Goal: Task Accomplishment & Management: Use online tool/utility

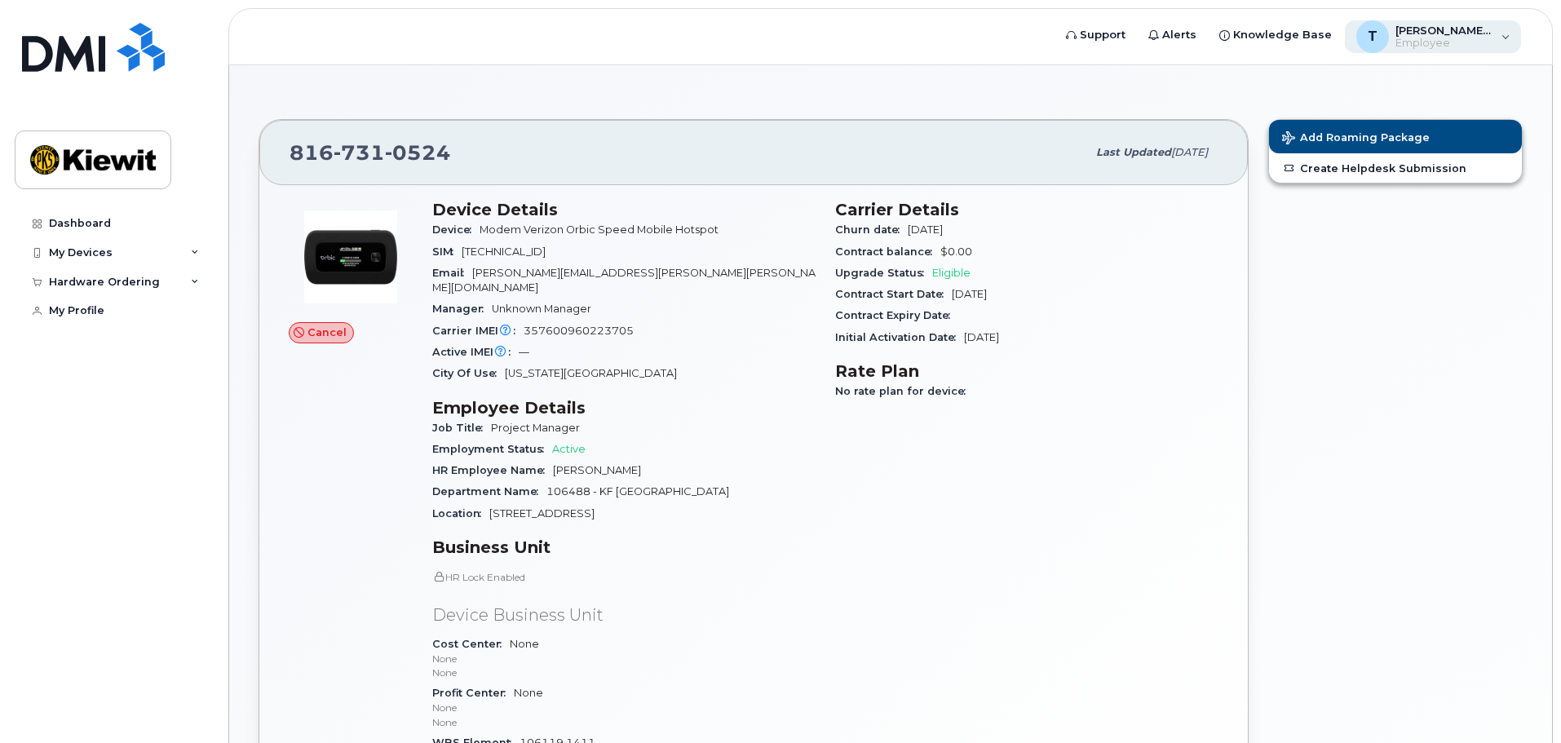
click at [1449, 44] on span "Employee" at bounding box center [1445, 43] width 98 height 13
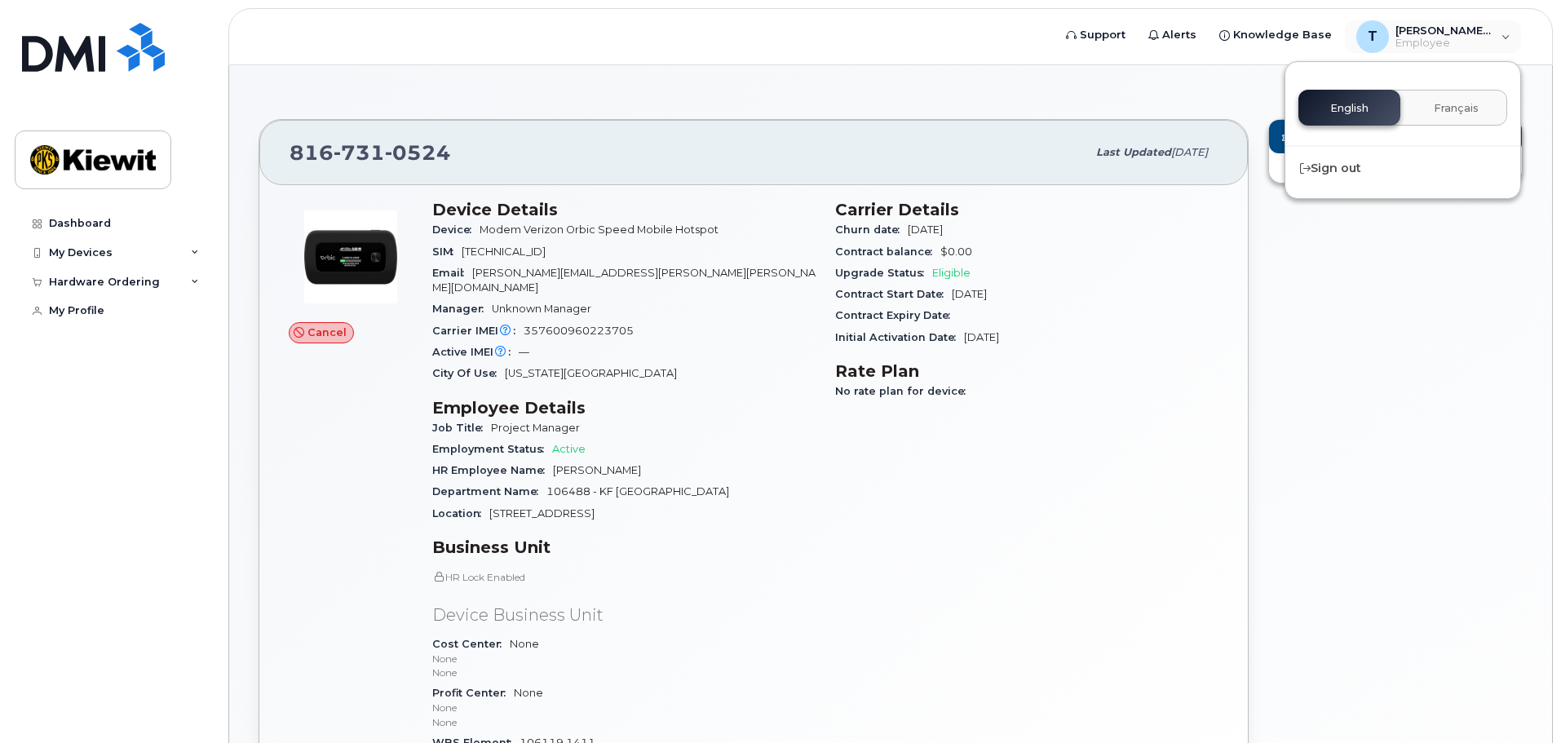
click at [1353, 303] on div "Add Roaming Package Create Helpdesk Submission" at bounding box center [1396, 493] width 274 height 769
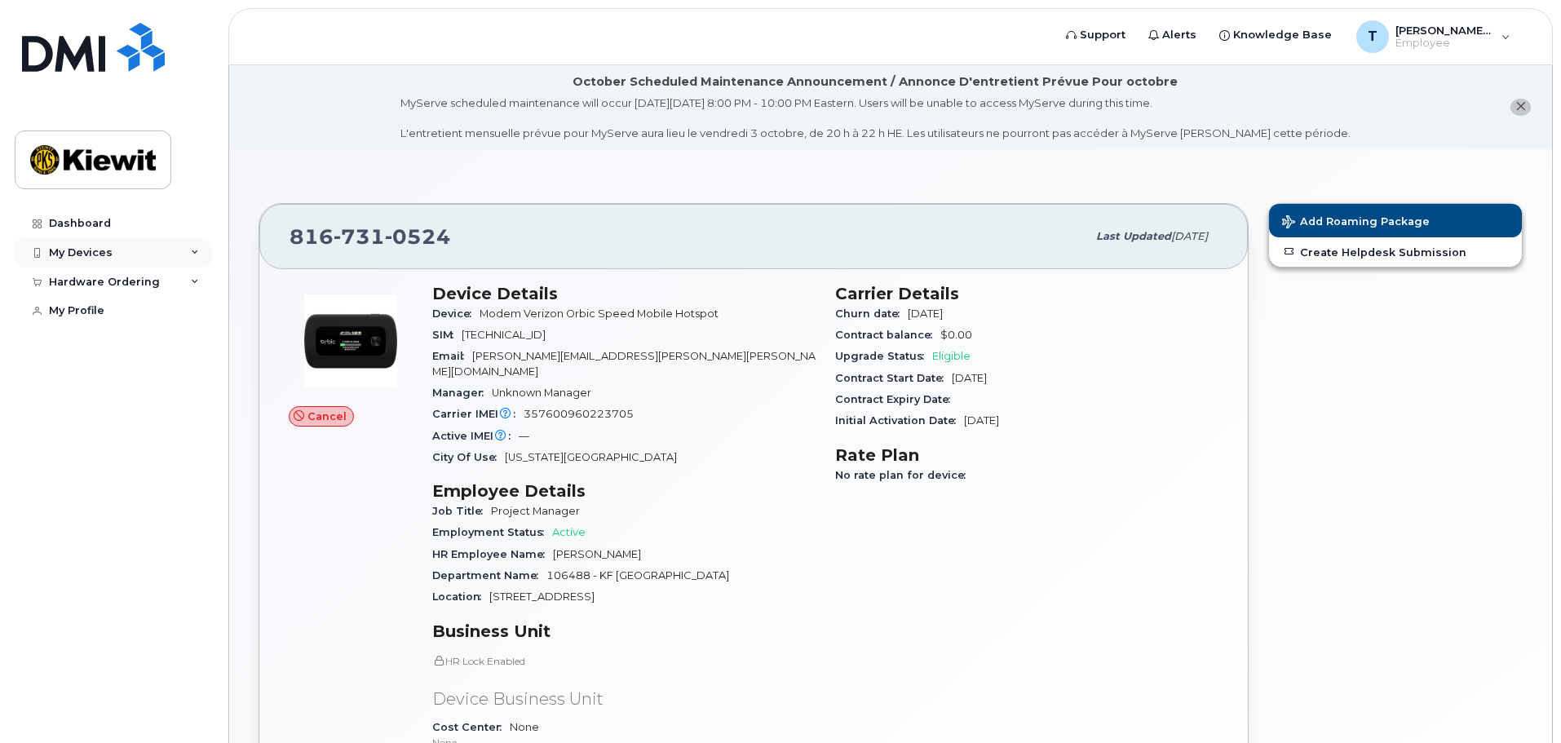
click at [96, 244] on div "My Devices" at bounding box center [113, 252] width 197 height 29
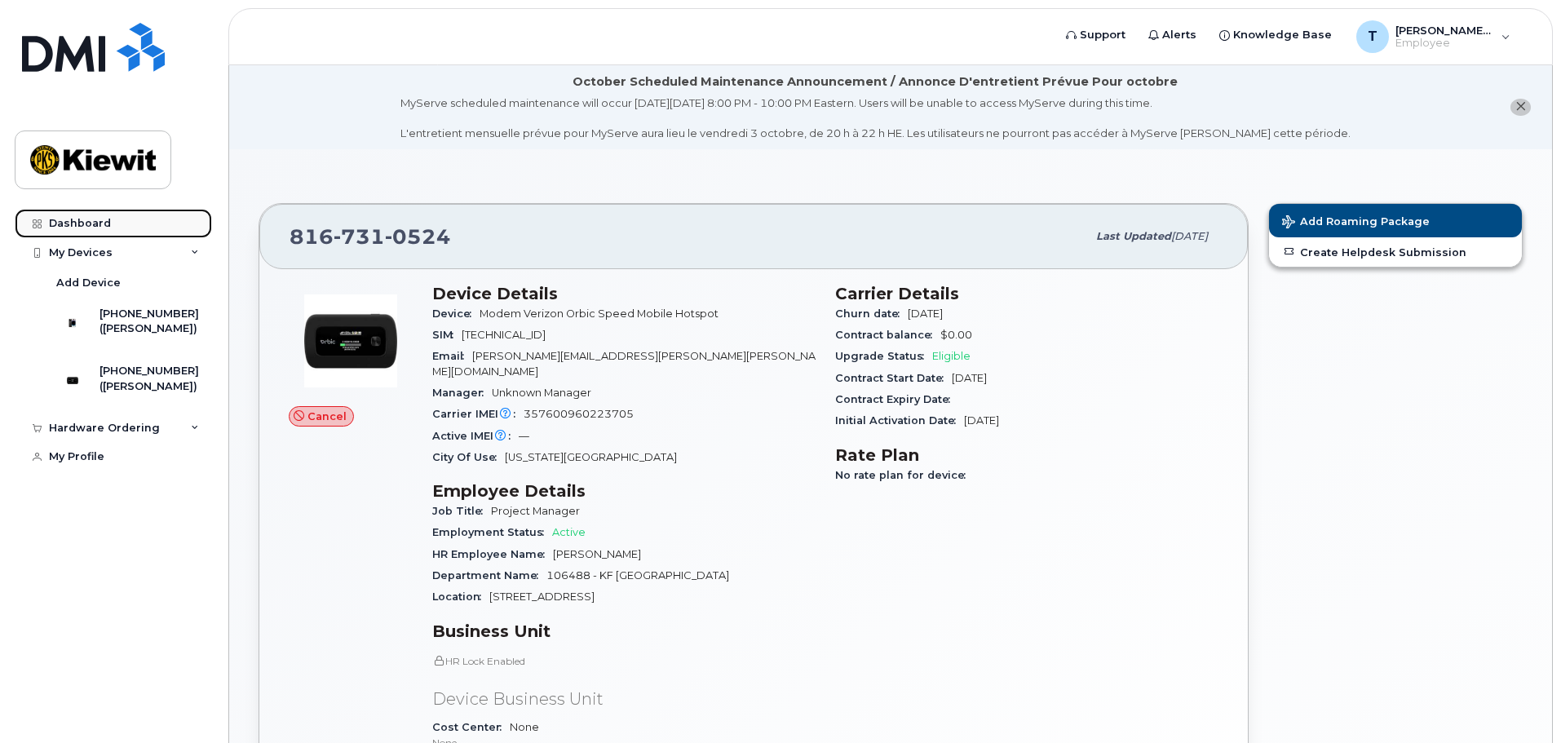
click at [80, 213] on link "Dashboard" at bounding box center [113, 223] width 197 height 29
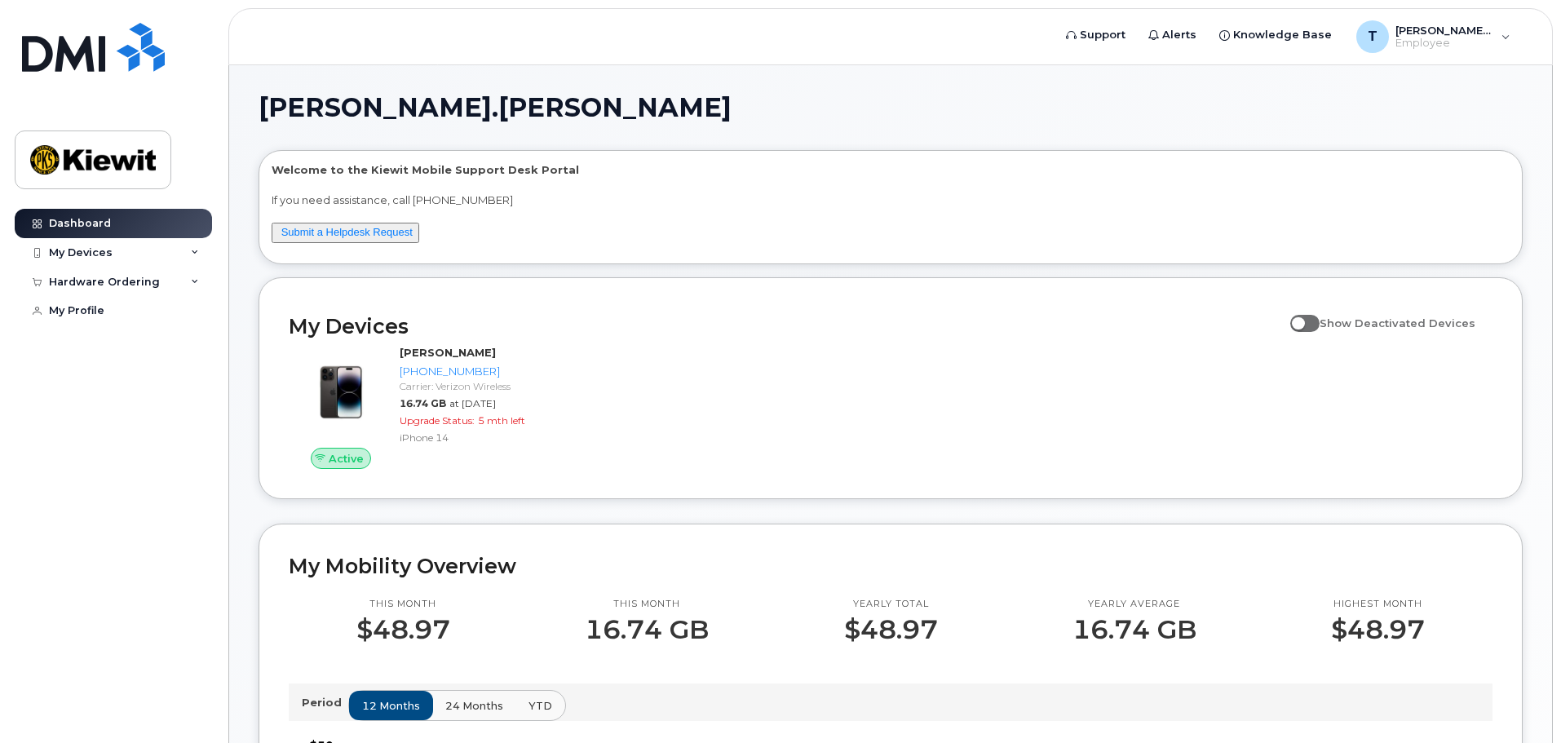
click at [1320, 317] on span at bounding box center [1304, 323] width 29 height 16
click at [1303, 317] on input "Show Deactivated Devices" at bounding box center [1296, 313] width 13 height 13
checkbox input "true"
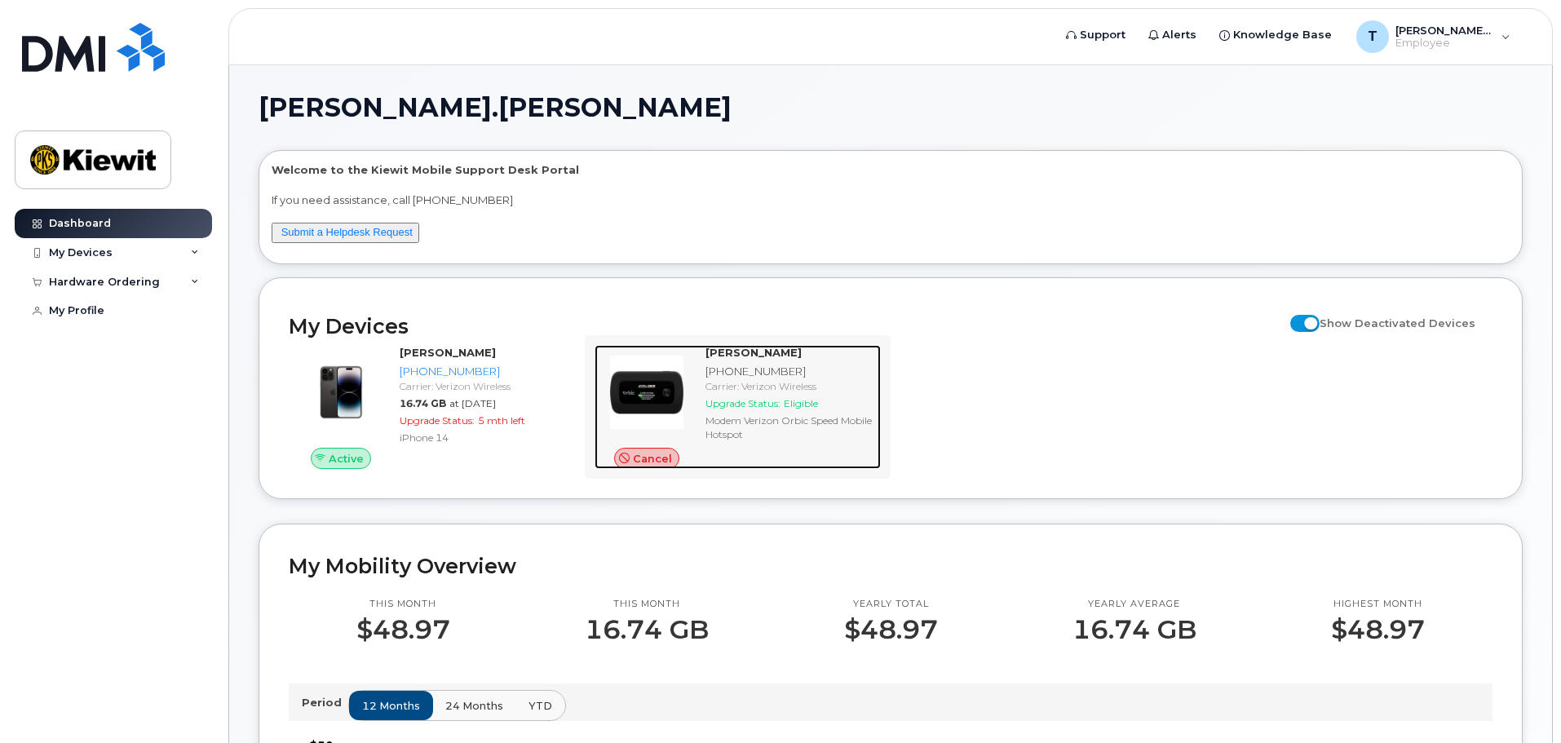
click at [669, 388] on img at bounding box center [647, 392] width 78 height 78
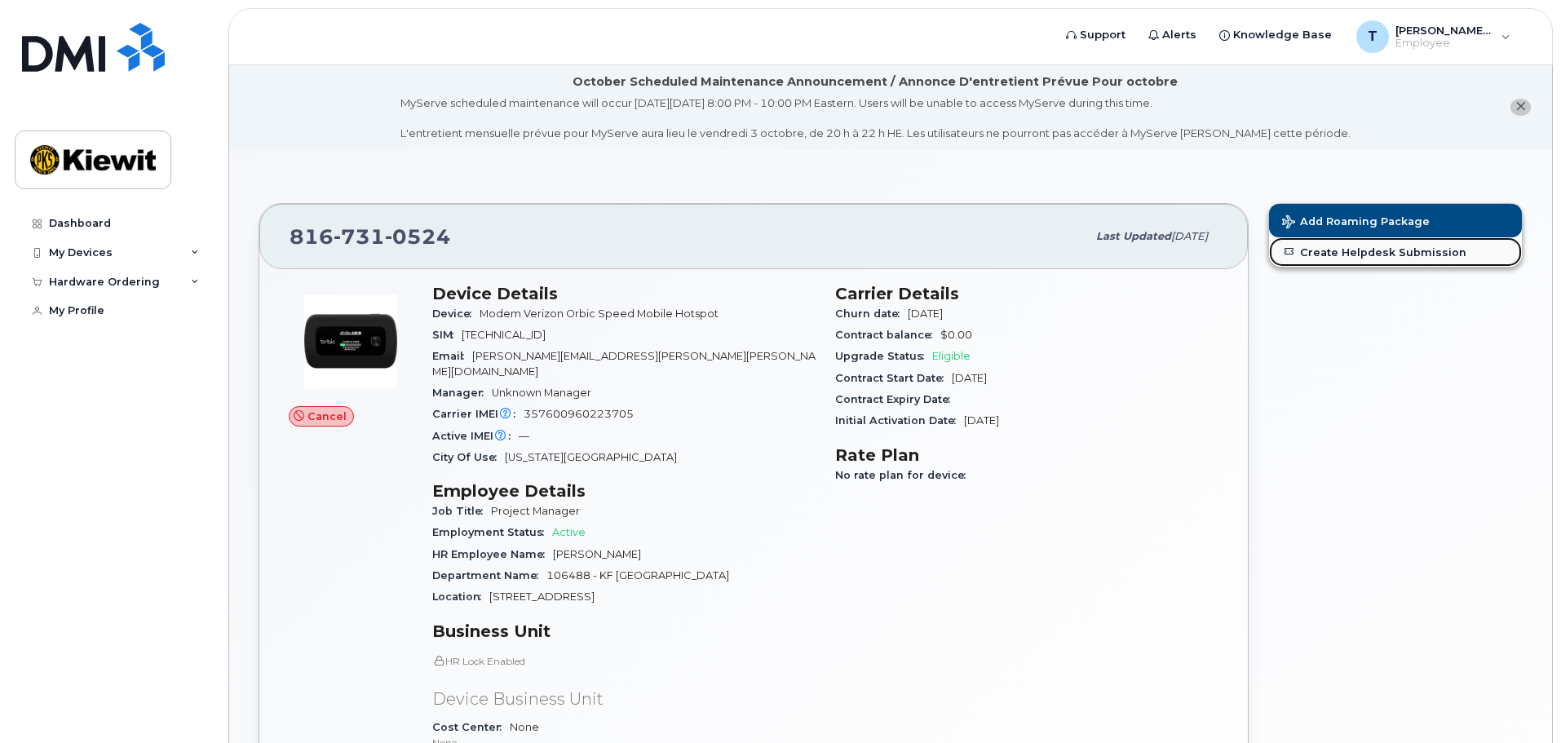
click at [1360, 255] on link "Create Helpdesk Submission" at bounding box center [1395, 251] width 253 height 29
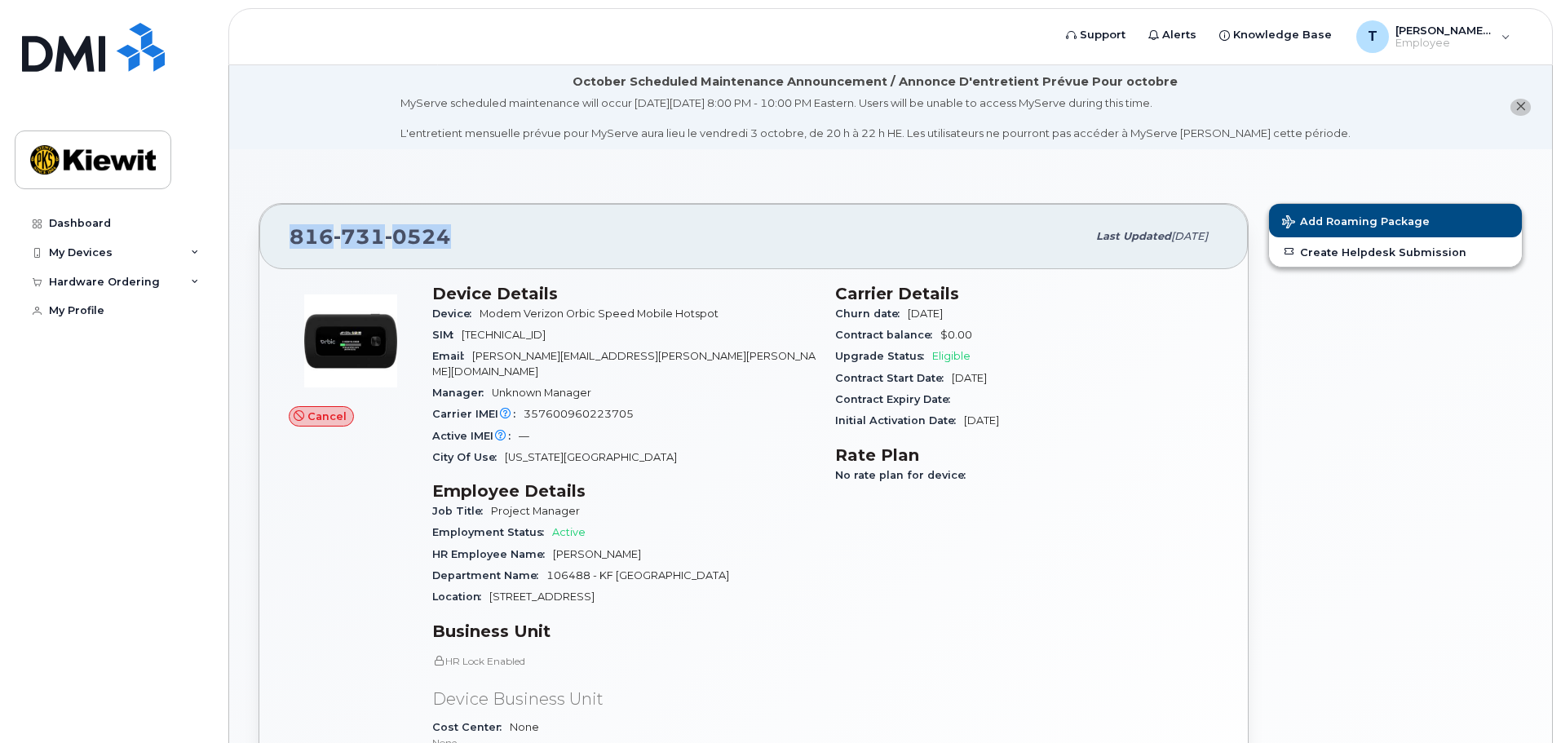
drag, startPoint x: 459, startPoint y: 238, endPoint x: 253, endPoint y: 231, distance: 206.5
click at [253, 231] on div "816 731 0524 Last updated Jul 03, 2025 Cancel Device Details Device Modem Veriz…" at bounding box center [754, 577] width 1010 height 769
copy span "816 731 0524"
